Goal: Transaction & Acquisition: Purchase product/service

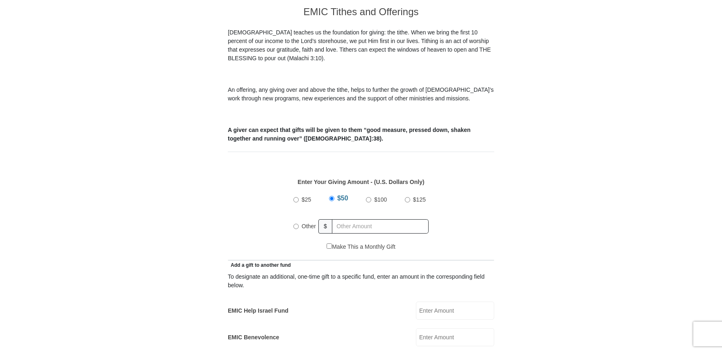
scroll to position [246, 0]
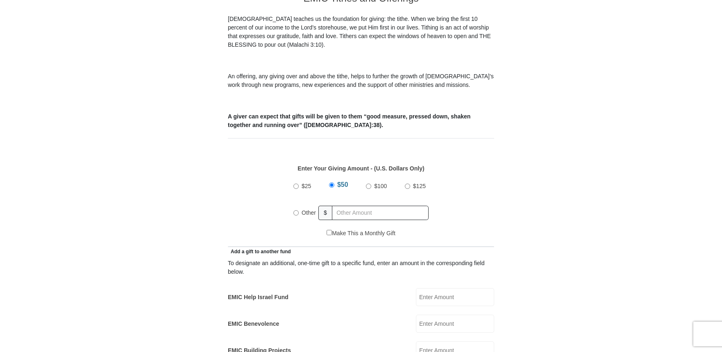
click at [296, 210] on input "Other" at bounding box center [295, 212] width 5 height 5
radio input "true"
click at [354, 206] on input "text" at bounding box center [382, 213] width 94 height 14
type input "510.00"
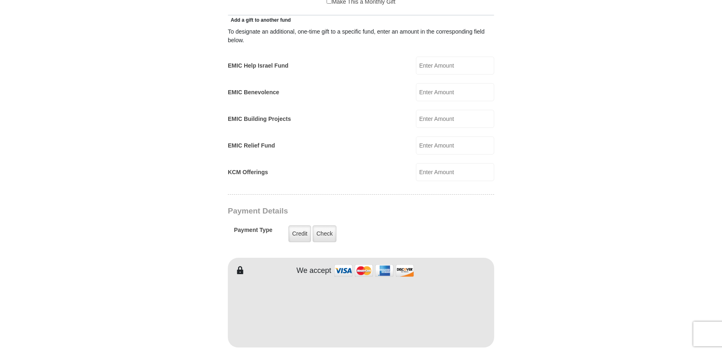
scroll to position [492, 0]
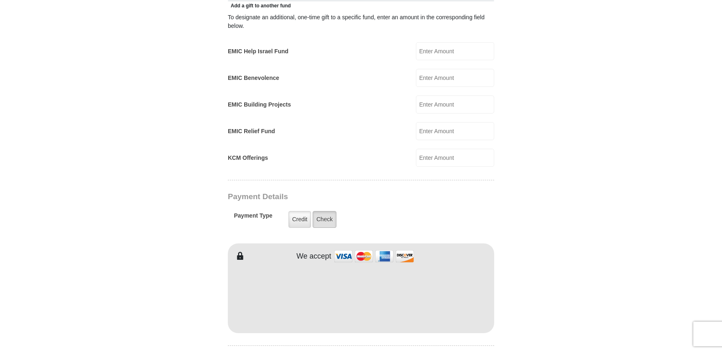
click at [323, 211] on label "Check" at bounding box center [325, 219] width 24 height 17
click at [0, 0] on input "Check" at bounding box center [0, 0] width 0 height 0
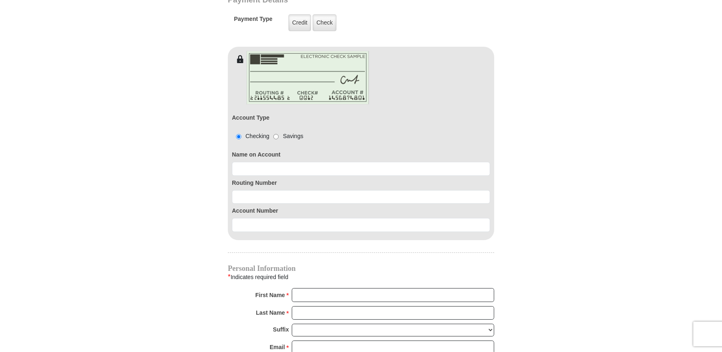
scroll to position [697, 0]
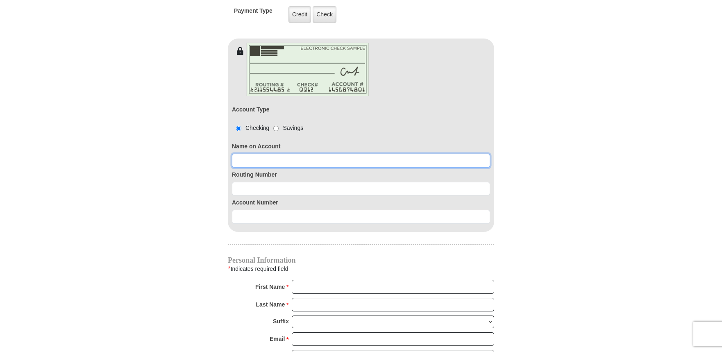
click at [244, 154] on input at bounding box center [361, 161] width 258 height 14
type input "Debra L Sattler"
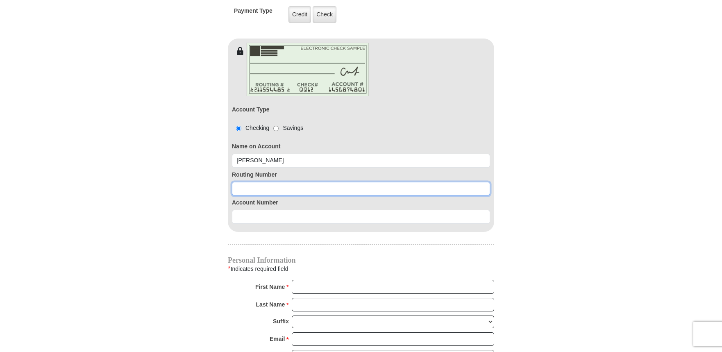
click at [234, 182] on input at bounding box center [361, 189] width 258 height 14
type input "111301122"
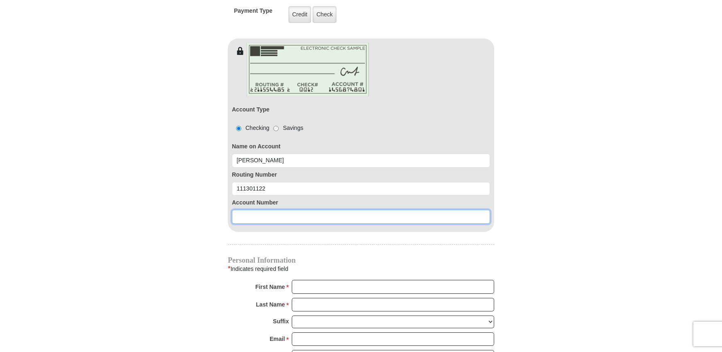
click at [238, 210] on input at bounding box center [361, 217] width 258 height 14
type input "94110055673"
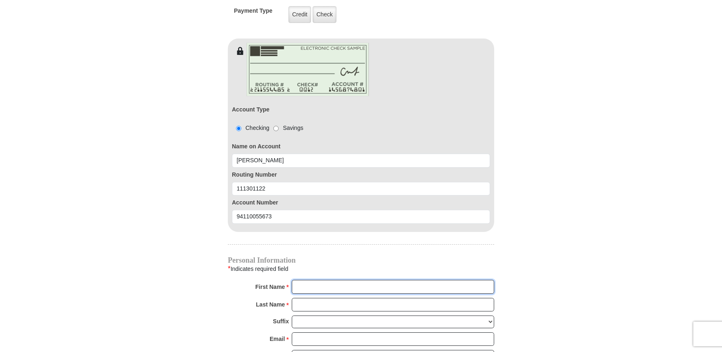
click at [309, 280] on input "First Name *" at bounding box center [393, 287] width 202 height 14
type input "Debra"
type input "Sattler"
type input "dalsattler@yahoo.com"
type input "112 W Aurora Vista Trl"
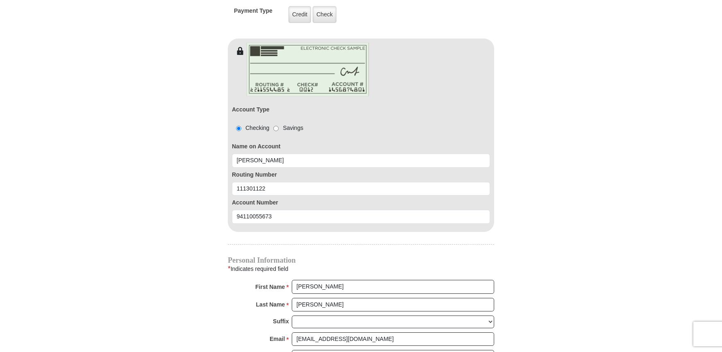
type input "Aurora"
select select "TX"
type input "76078-4646"
type input "8177730547"
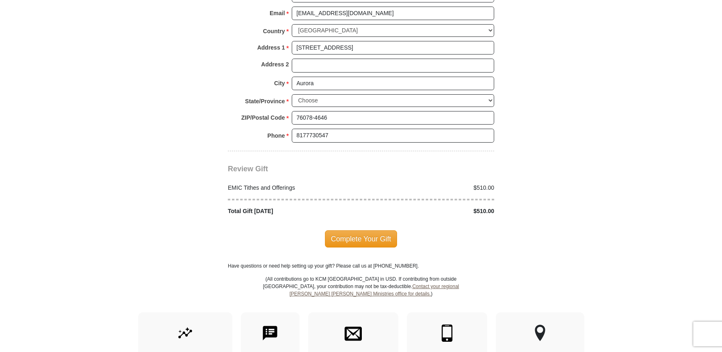
scroll to position [1024, 0]
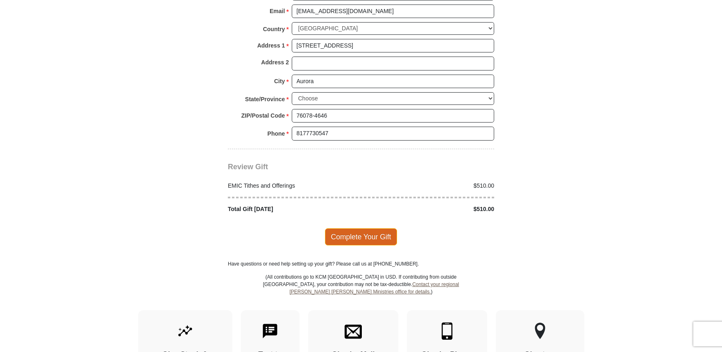
click at [367, 228] on span "Complete Your Gift" at bounding box center [361, 236] width 73 height 17
